Goal: Information Seeking & Learning: Learn about a topic

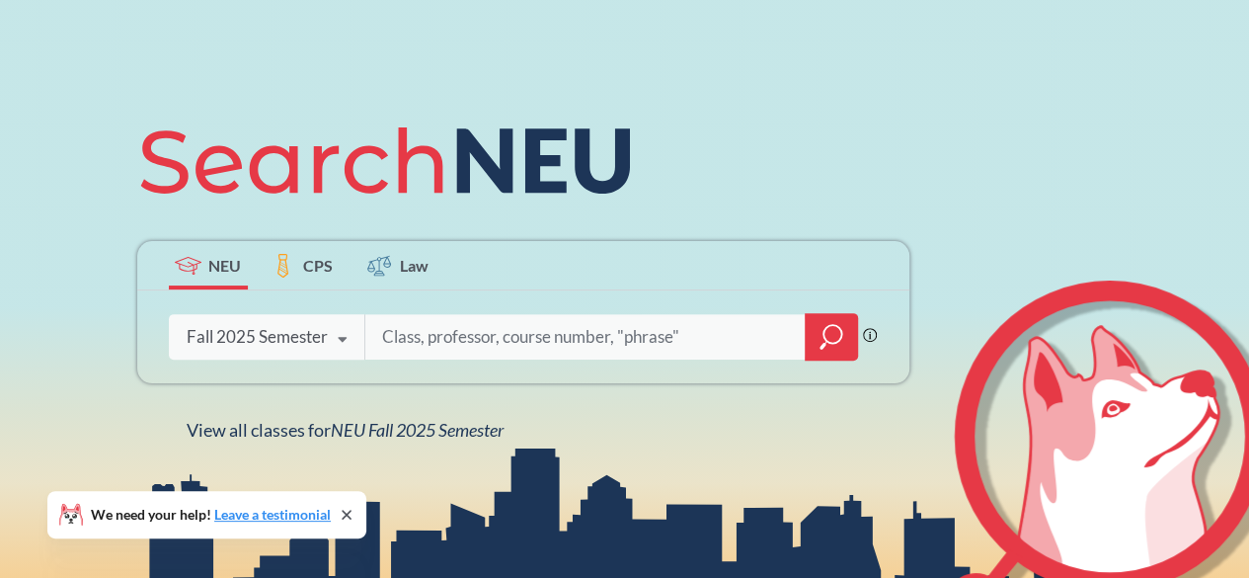
scroll to position [162, 0]
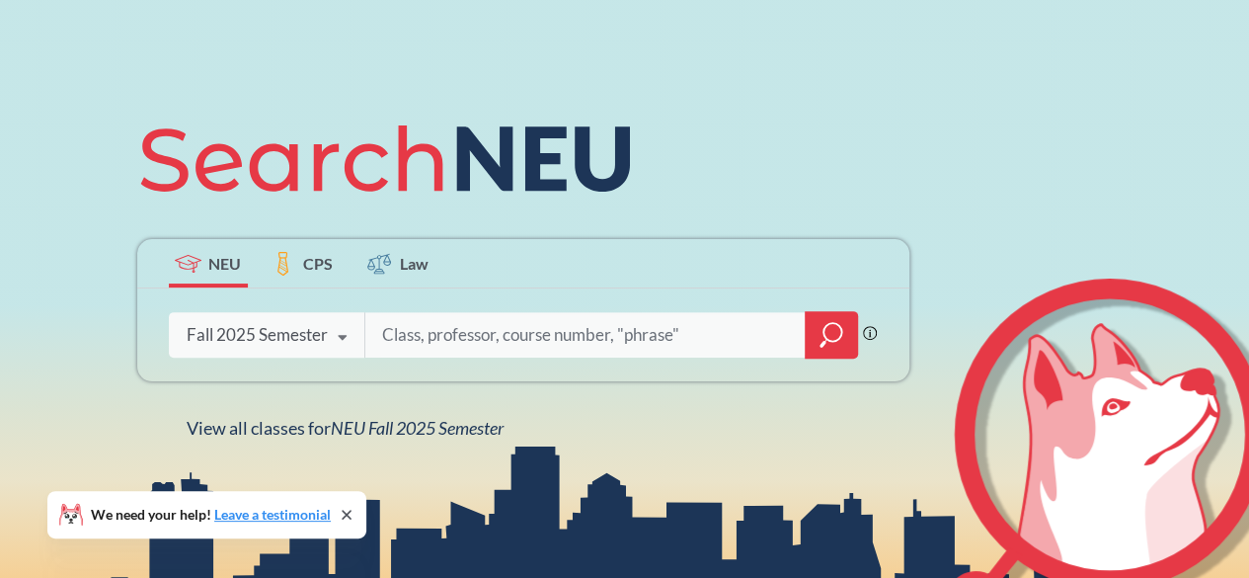
click at [425, 332] on input "search" at bounding box center [585, 334] width 411 height 41
click at [333, 342] on icon at bounding box center [343, 337] width 38 height 55
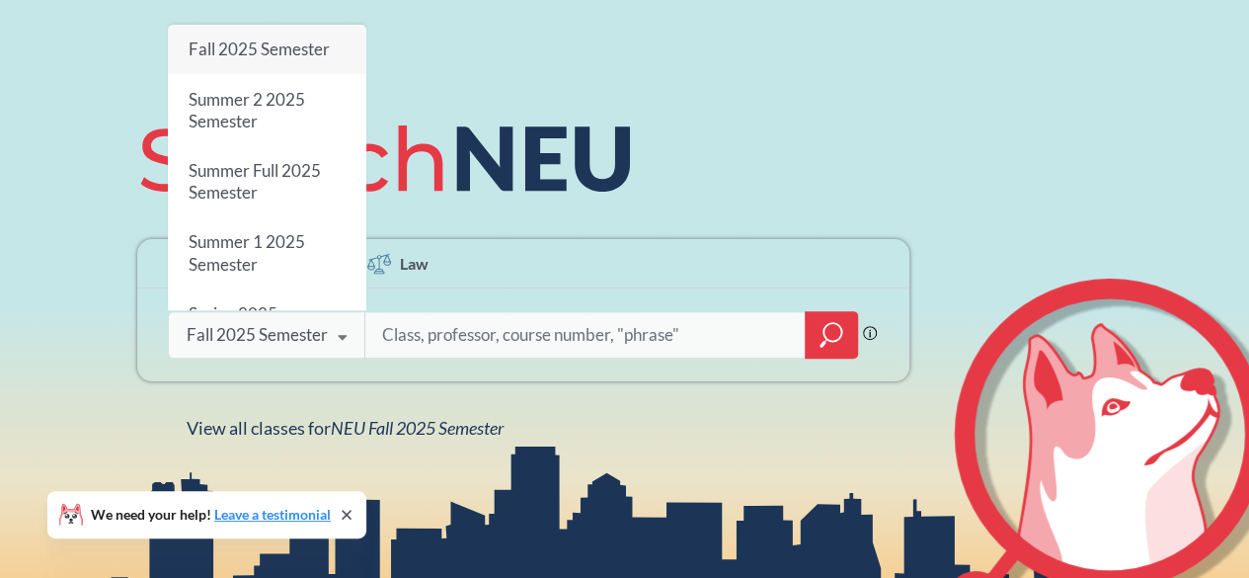
click at [299, 64] on div "Fall 2025 Semester" at bounding box center [267, 49] width 198 height 49
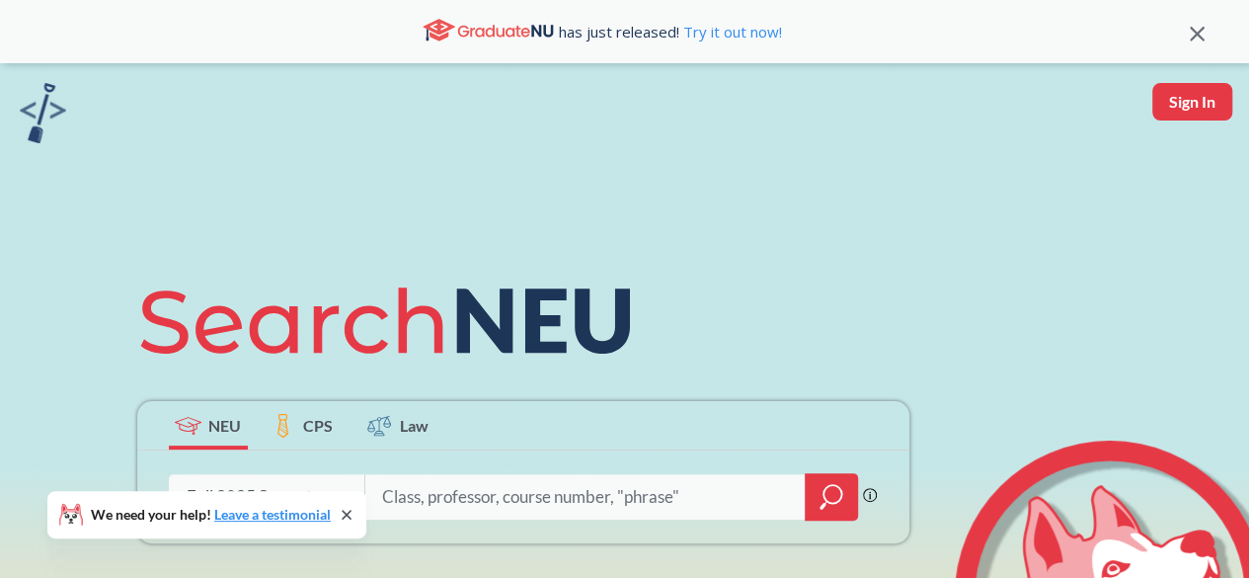
drag, startPoint x: 523, startPoint y: 499, endPoint x: 409, endPoint y: 363, distance: 177.2
click at [409, 363] on icon at bounding box center [394, 321] width 514 height 111
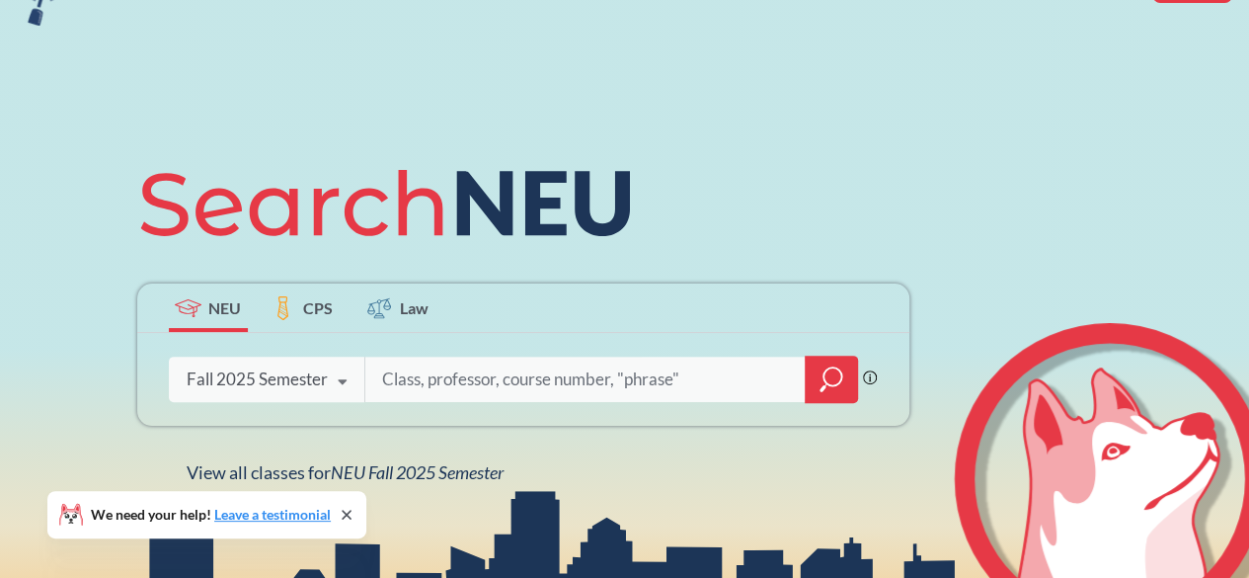
scroll to position [118, 0]
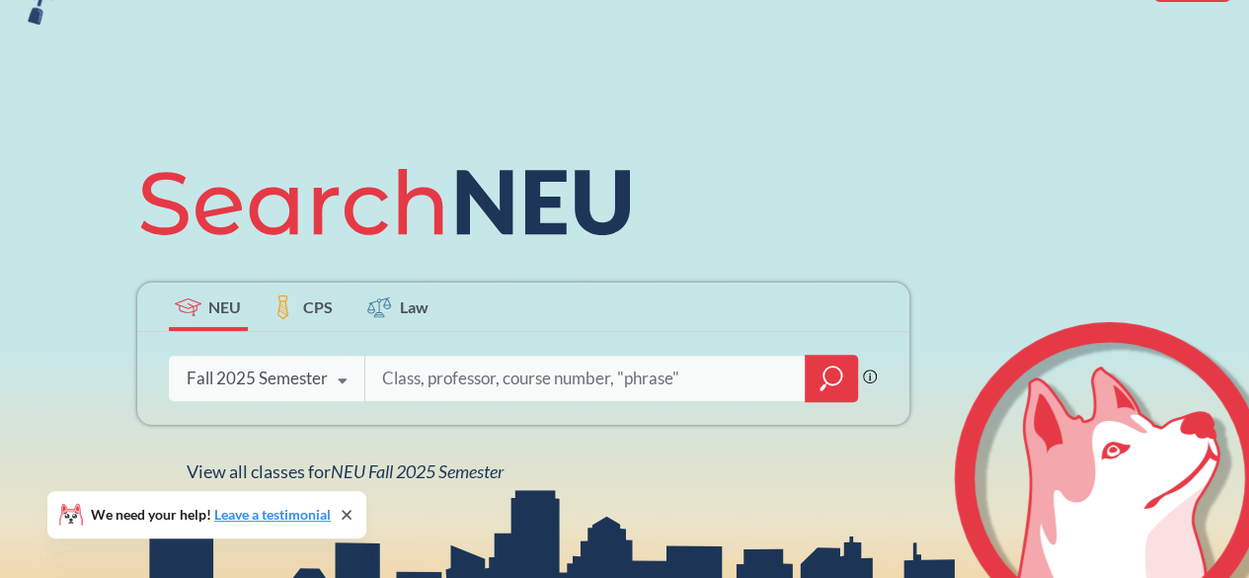
click at [439, 378] on input "search" at bounding box center [585, 377] width 411 height 41
drag, startPoint x: 439, startPoint y: 378, endPoint x: 460, endPoint y: 392, distance: 24.9
click at [460, 392] on input "search" at bounding box center [585, 377] width 411 height 41
type input "CS1800"
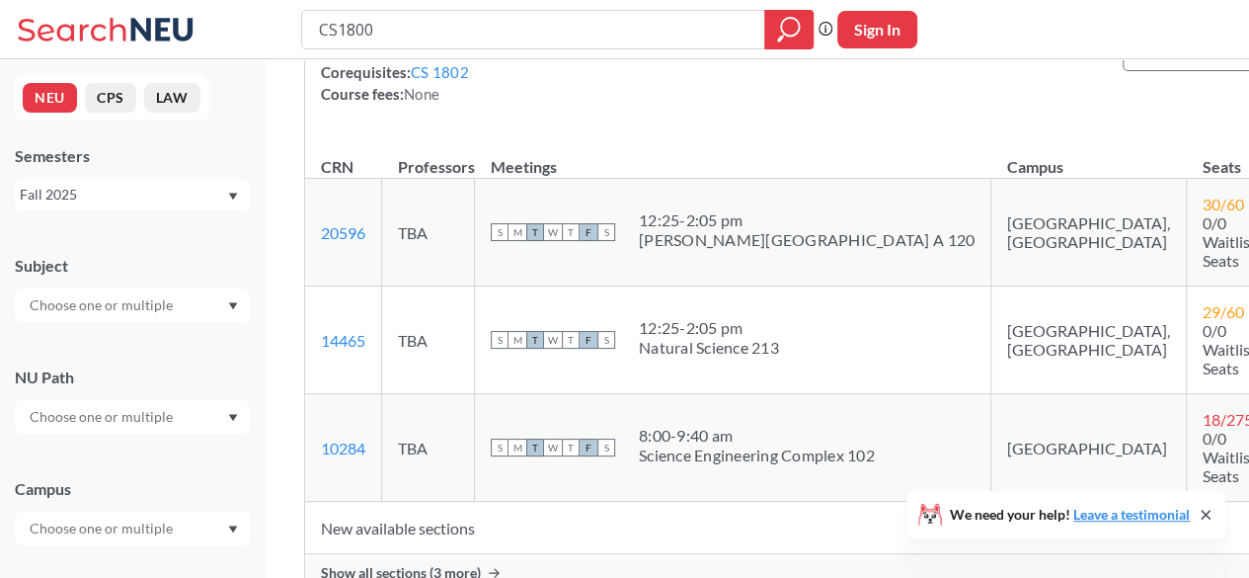
scroll to position [282, 0]
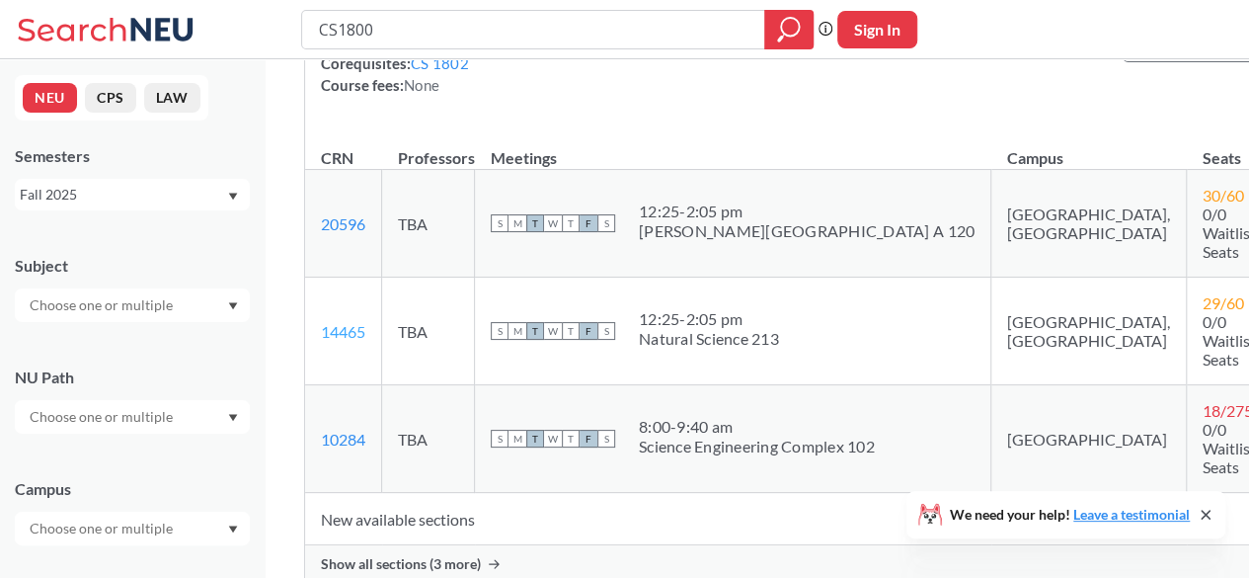
click at [339, 322] on link "14465" at bounding box center [343, 331] width 44 height 19
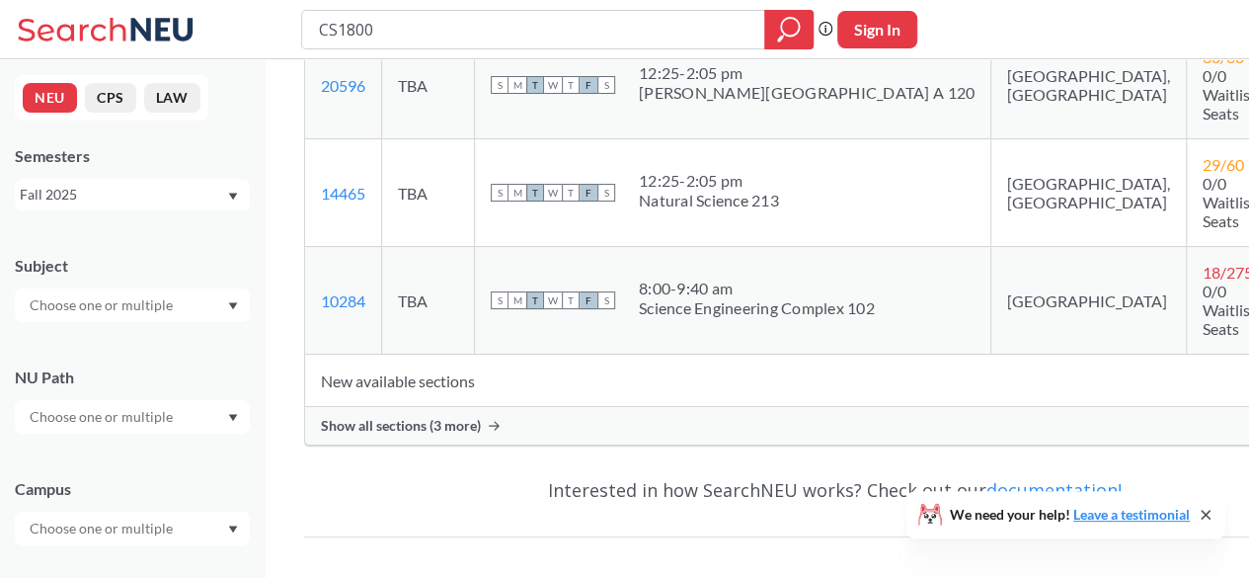
scroll to position [409, 0]
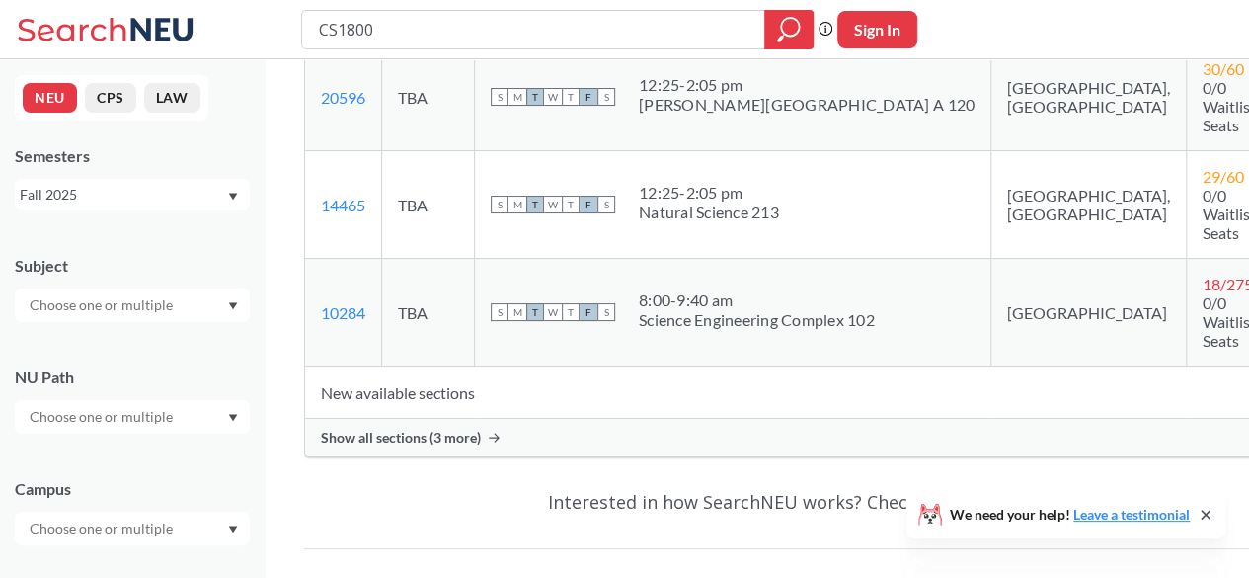
click at [469, 428] on span "Show all sections (3 more)" at bounding box center [401, 437] width 160 height 18
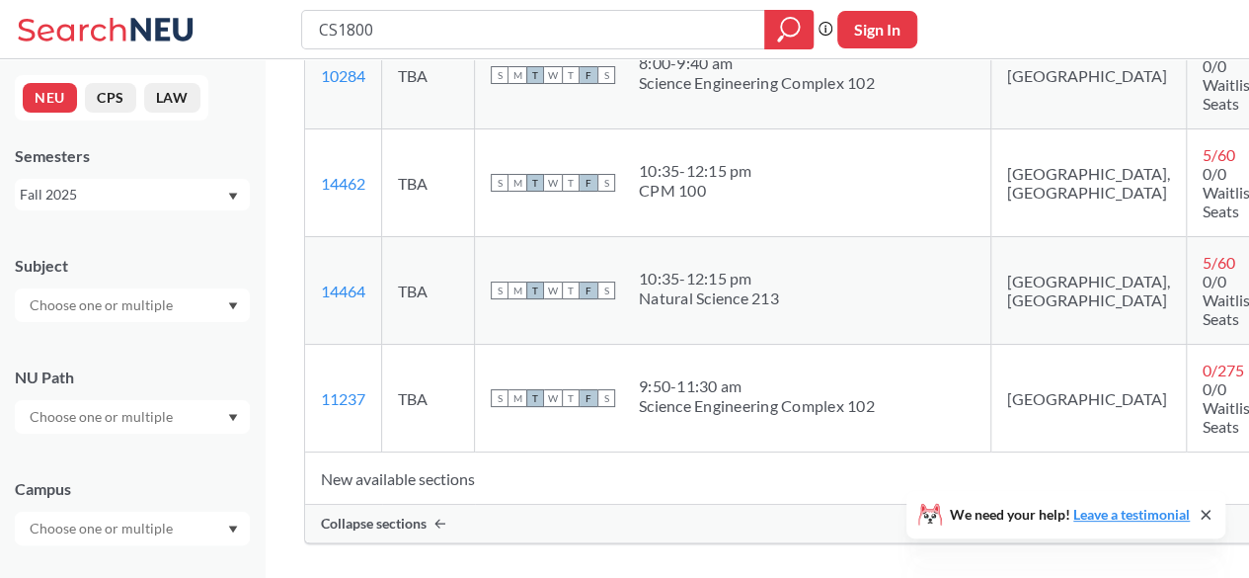
scroll to position [657, 0]
